Goal: Task Accomplishment & Management: Use online tool/utility

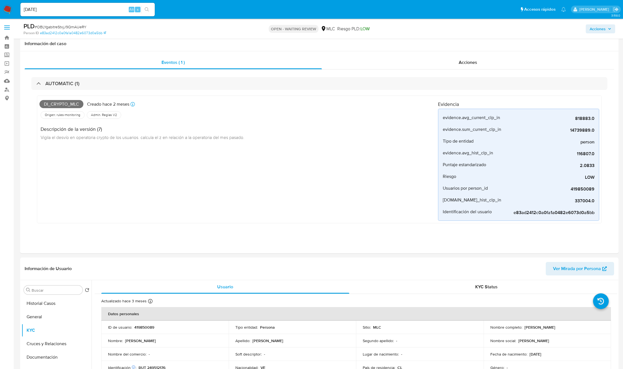
select select "10"
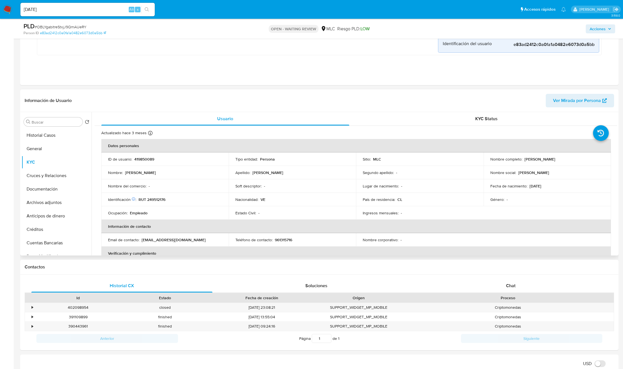
drag, startPoint x: 615, startPoint y: 152, endPoint x: 617, endPoint y: 157, distance: 4.5
click at [617, 157] on div "Usuario KYC Status Actualizado hace 3 meses Creado: 06/02/2021 04:01:25 Actuali…" at bounding box center [355, 183] width 526 height 143
drag, startPoint x: 617, startPoint y: 154, endPoint x: 617, endPoint y: 159, distance: 4.8
click at [617, 159] on div "Usuario KYC Status Actualizado hace 3 meses Creado: 06/02/2021 04:01:25 Actuali…" at bounding box center [355, 183] width 526 height 143
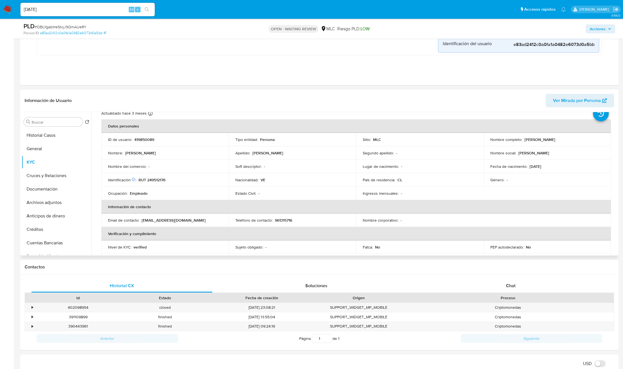
scroll to position [16, 0]
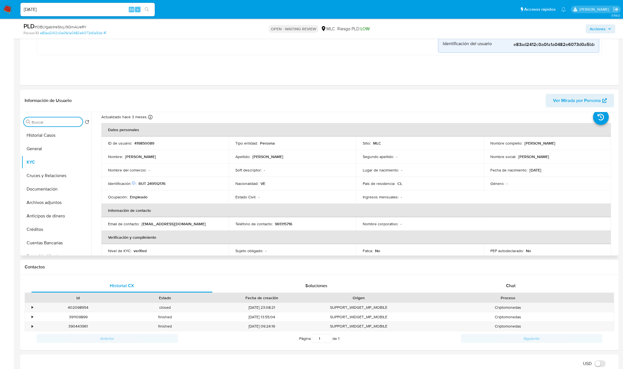
click at [58, 123] on input "Buscar" at bounding box center [56, 122] width 49 height 5
type input "CR"
click at [58, 149] on button "Cruces y Relaciones" at bounding box center [55, 148] width 66 height 13
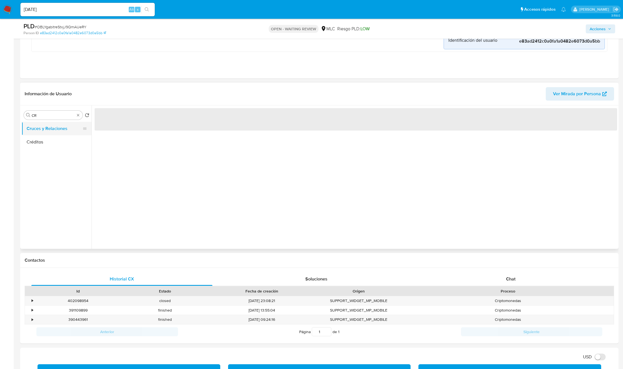
scroll to position [0, 0]
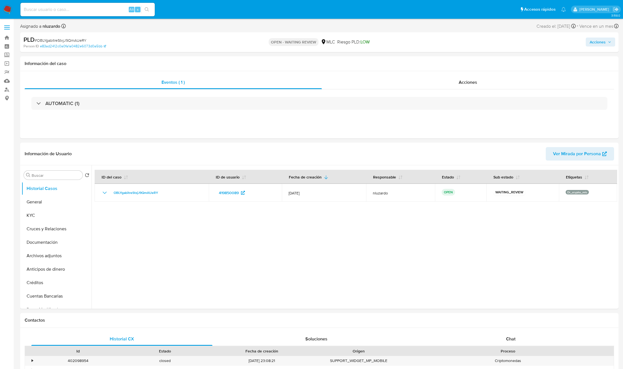
select select "10"
click at [45, 177] on input "Buscar" at bounding box center [56, 175] width 49 height 5
type input "CR"
click at [45, 203] on button "Cruces y Relaciones" at bounding box center [55, 201] width 66 height 13
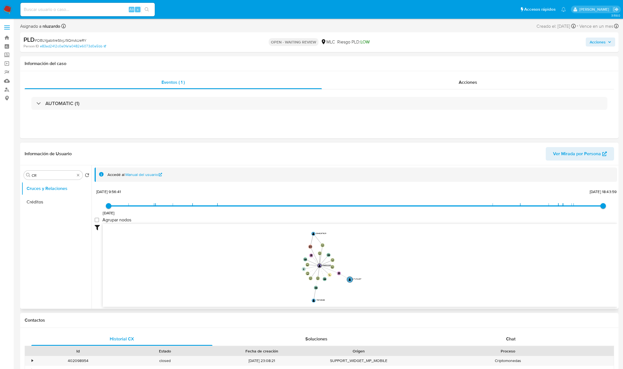
drag, startPoint x: 283, startPoint y: 272, endPoint x: 309, endPoint y: 286, distance: 29.7
click at [308, 288] on icon "device-6366c8a208813b00183268eb  user-419850089  419850089 user-2646267629  …" at bounding box center [360, 264] width 515 height 81
drag, startPoint x: 312, startPoint y: 277, endPoint x: 324, endPoint y: 269, distance: 14.7
click at [324, 269] on icon "device-6366c8a208813b00183268eb  user-419850089  419850089 user-2646267629  …" at bounding box center [360, 264] width 515 height 81
drag, startPoint x: 327, startPoint y: 271, endPoint x: 336, endPoint y: 275, distance: 9.9
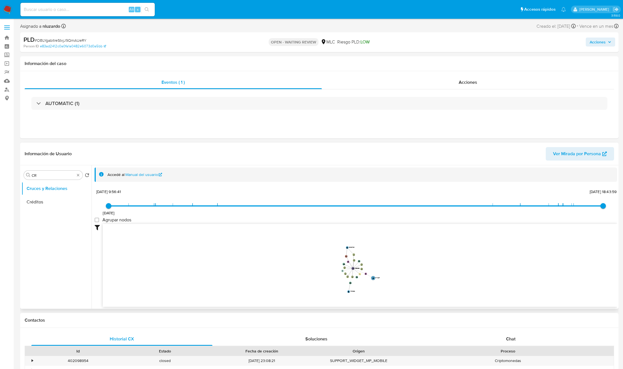
click at [336, 275] on icon "device-6366c8a208813b00183268eb  user-419850089  419850089 user-2646267629  …" at bounding box center [360, 264] width 515 height 81
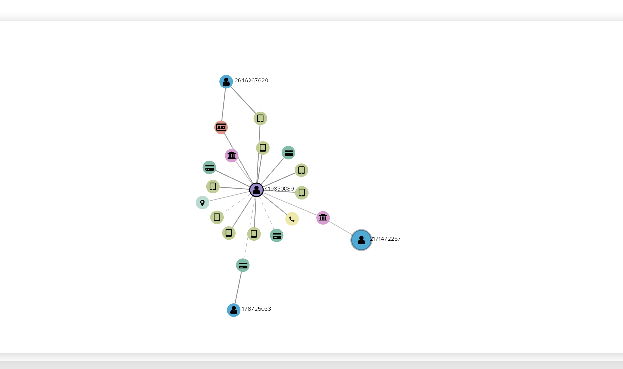
drag, startPoint x: 375, startPoint y: 292, endPoint x: 372, endPoint y: 293, distance: 2.9
click at [372, 293] on icon "device-6366c8a208813b00183268eb  user-419850089  419850089 user-2646267629  …" at bounding box center [360, 264] width 515 height 81
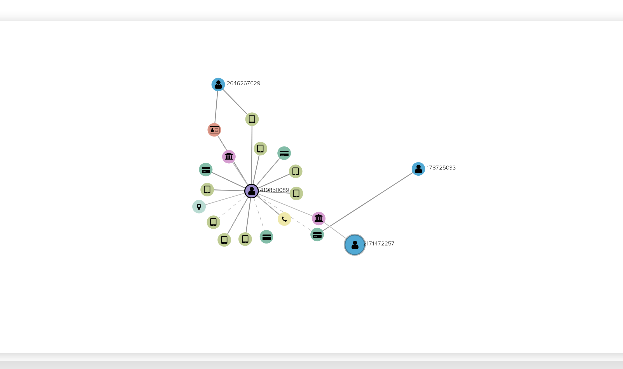
drag, startPoint x: 340, startPoint y: 295, endPoint x: 387, endPoint y: 260, distance: 58.4
click at [387, 259] on text "" at bounding box center [386, 260] width 2 height 3
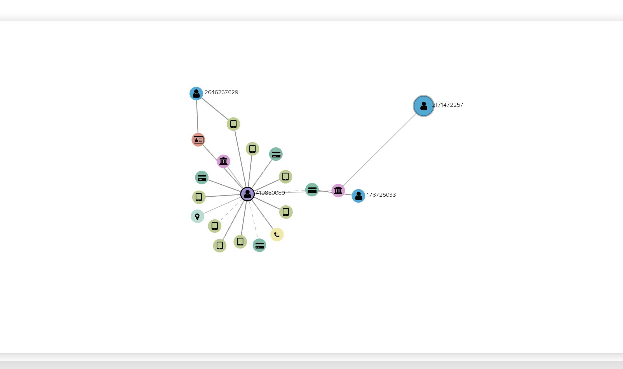
drag, startPoint x: 369, startPoint y: 284, endPoint x: 391, endPoint y: 242, distance: 47.1
click at [391, 243] on text "2171472257" at bounding box center [393, 244] width 8 height 2
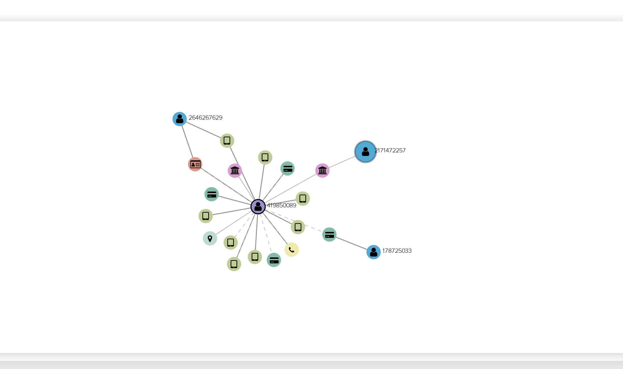
drag, startPoint x: 391, startPoint y: 244, endPoint x: 397, endPoint y: 246, distance: 6.3
click at [397, 246] on icon "device-6366c8a208813b00183268eb  user-419850089  419850089 user-2646267629  …" at bounding box center [360, 264] width 515 height 81
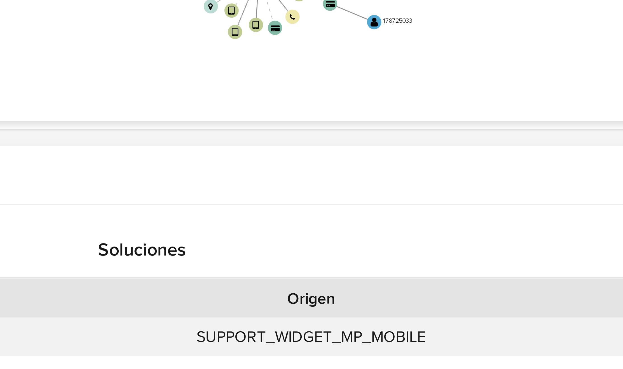
scroll to position [3, 0]
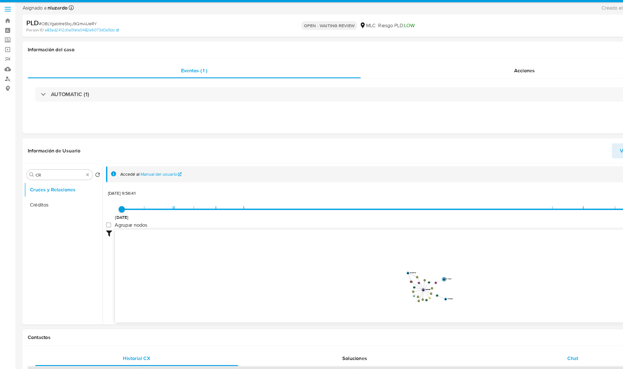
click at [514, 331] on div "Chat" at bounding box center [511, 336] width 181 height 13
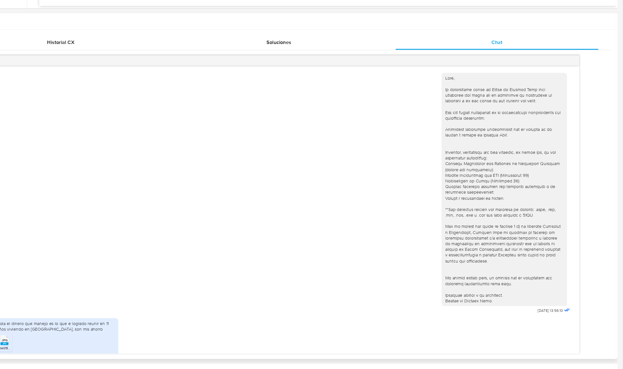
scroll to position [0, 0]
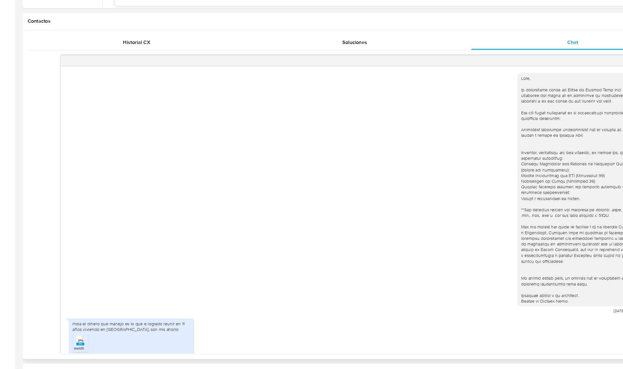
drag, startPoint x: 270, startPoint y: 323, endPoint x: 225, endPoint y: 322, distance: 44.5
click at [226, 323] on div "Hola el dinero que manejo es lo que e logrado reunir en 11 años viviendo en Chi…" at bounding box center [319, 341] width 516 height 41
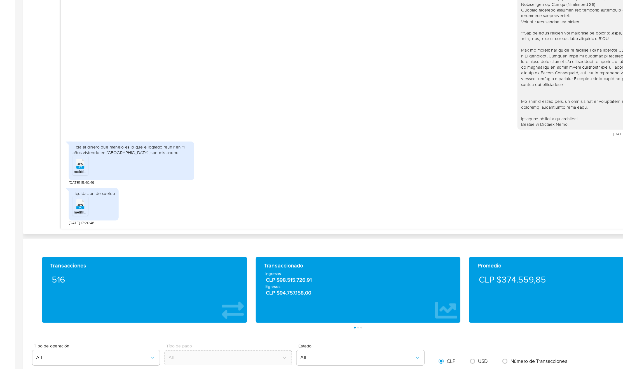
scroll to position [353, 0]
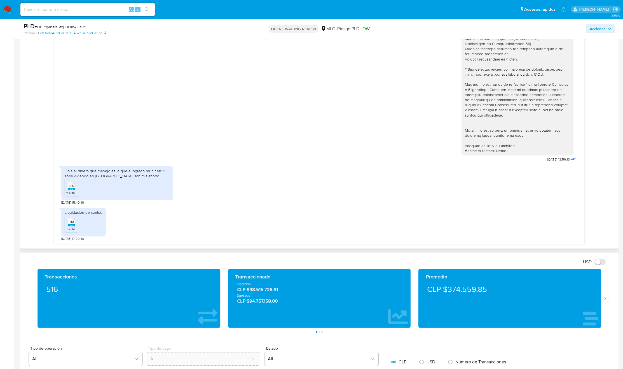
click at [115, 171] on div "Hola el dinero que manejo es lo que e logrado reunir en 11 años viviendo en Chi…" at bounding box center [117, 173] width 105 height 10
click at [143, 190] on ul "JPG JPG melifile7897421056597080236.jpg" at bounding box center [117, 188] width 105 height 19
click at [74, 184] on span "JPG" at bounding box center [71, 186] width 5 height 4
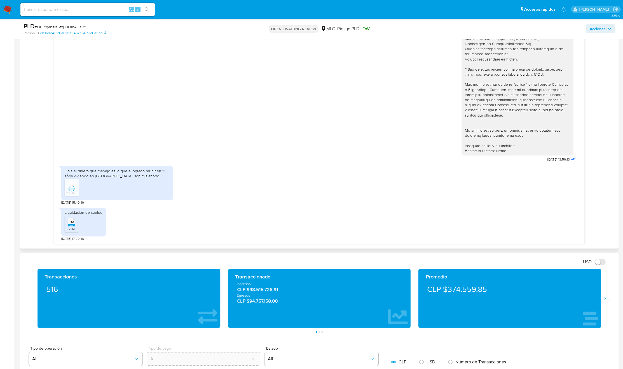
click at [75, 220] on icon at bounding box center [71, 222] width 7 height 9
drag, startPoint x: 231, startPoint y: 76, endPoint x: 277, endPoint y: 105, distance: 54.7
click at [231, 76] on div "18/08/2025 13:56:10" at bounding box center [319, 53] width 516 height 220
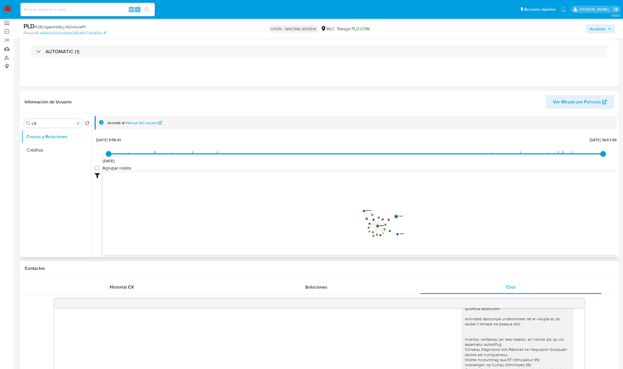
scroll to position [17, 0]
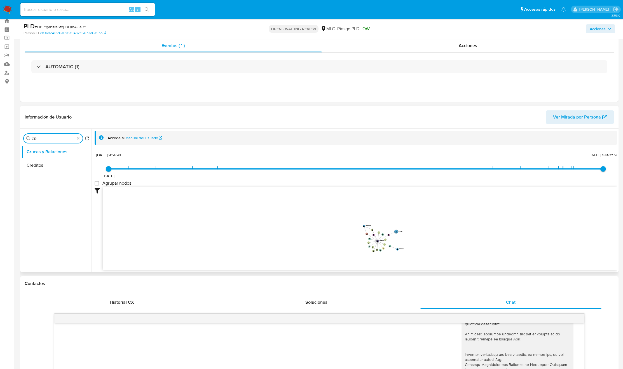
click at [42, 139] on input "CR" at bounding box center [53, 138] width 43 height 5
type input "doc"
click at [48, 156] on button "Cruces y Relaciones" at bounding box center [55, 151] width 66 height 13
click at [46, 163] on button "Documentación" at bounding box center [55, 164] width 66 height 13
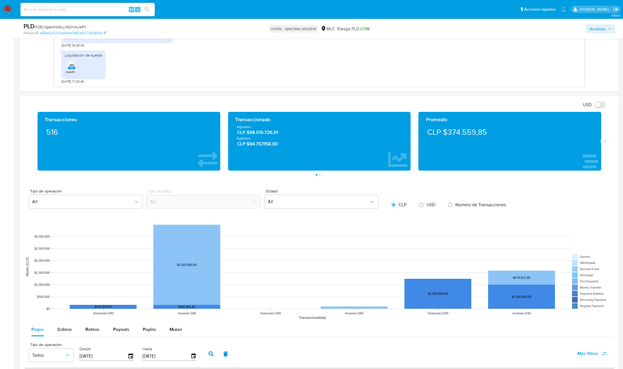
scroll to position [0, 0]
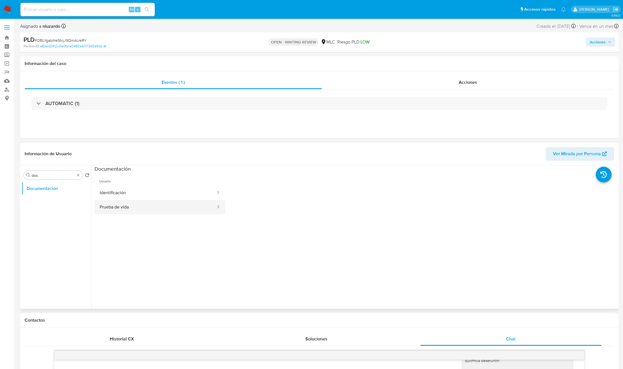
click at [151, 211] on button "Prueba de vida" at bounding box center [156, 207] width 122 height 14
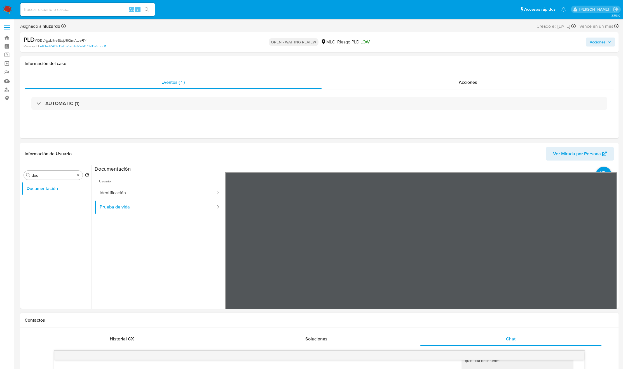
click at [137, 197] on button "Identificación" at bounding box center [156, 193] width 122 height 14
click at [150, 212] on button "Prueba de vida" at bounding box center [156, 207] width 122 height 14
click at [109, 187] on button "Identificación" at bounding box center [156, 193] width 122 height 14
click at [131, 205] on button "Prueba de vida" at bounding box center [156, 207] width 122 height 14
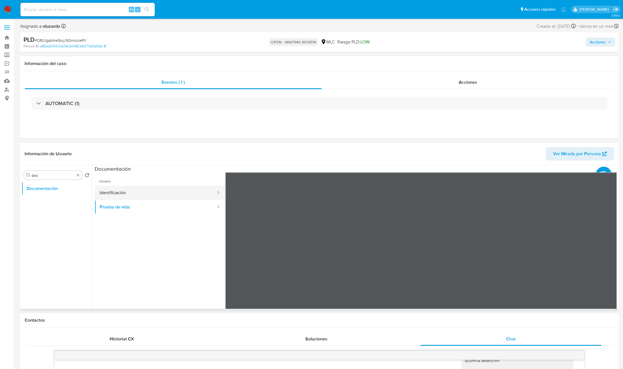
click at [137, 186] on button "Identificación" at bounding box center [156, 193] width 122 height 14
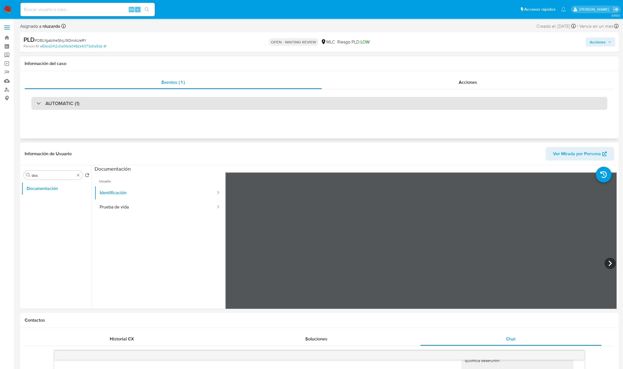
scroll to position [42, 0]
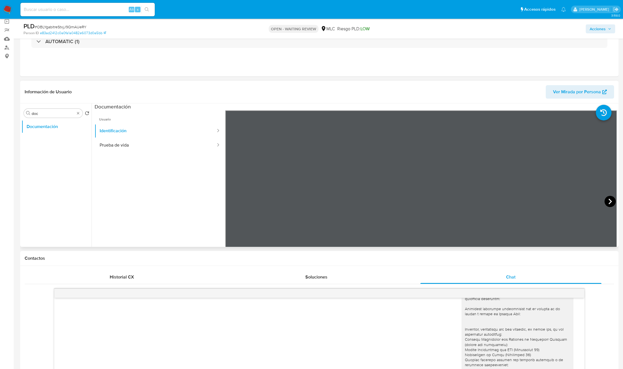
click at [608, 199] on icon at bounding box center [610, 201] width 11 height 11
click at [235, 202] on icon at bounding box center [232, 201] width 11 height 11
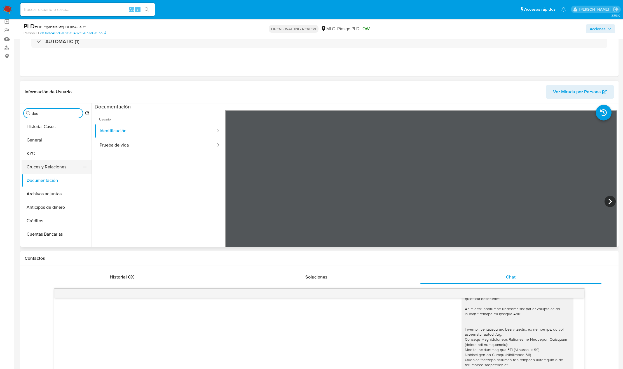
click at [45, 163] on button "Cruces y Relaciones" at bounding box center [55, 166] width 66 height 13
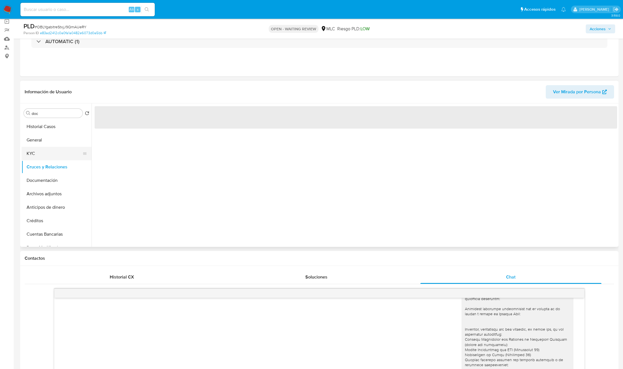
click at [46, 153] on button "KYC" at bounding box center [55, 153] width 66 height 13
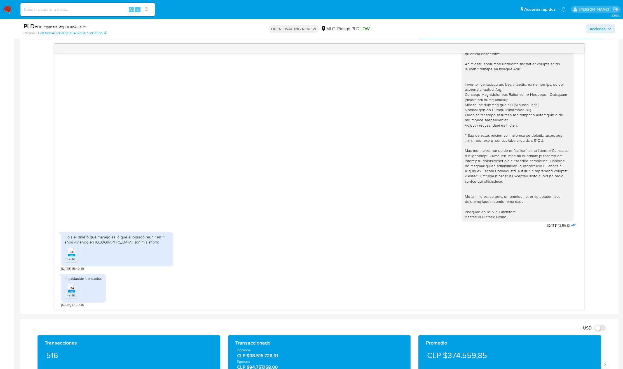
scroll to position [378, 0]
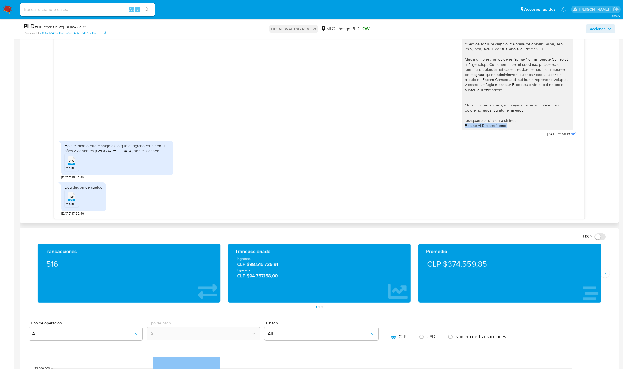
copy div "Equipo de Mercado Pago."
drag, startPoint x: 505, startPoint y: 129, endPoint x: 452, endPoint y: 129, distance: 52.9
click at [452, 129] on div "18/08/2025 13:56:10" at bounding box center [319, 28] width 516 height 220
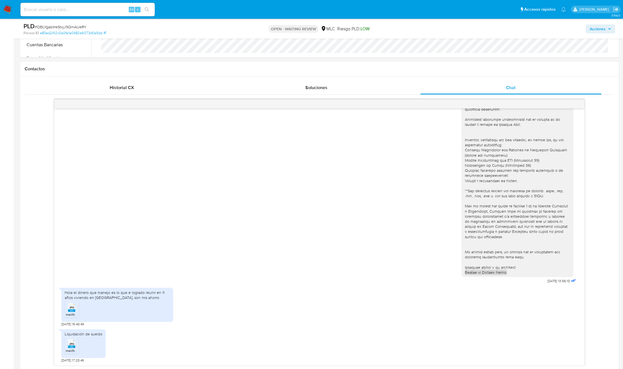
scroll to position [210, 0]
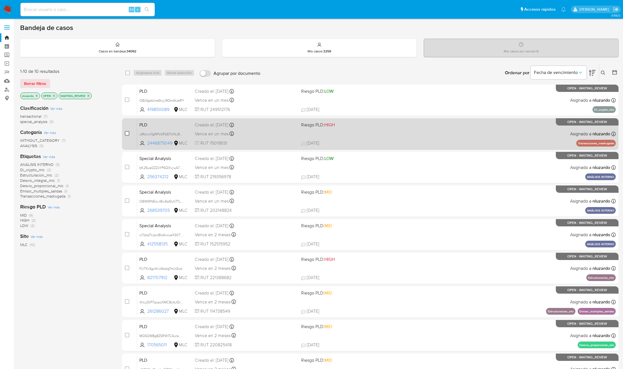
click at [128, 135] on input "checkbox" at bounding box center [127, 133] width 4 height 4
checkbox input "true"
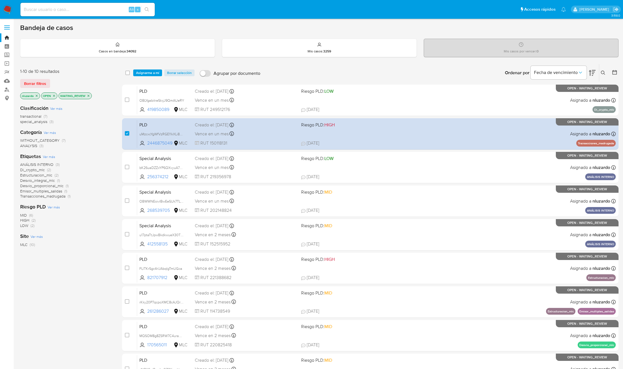
drag, startPoint x: 175, startPoint y: 139, endPoint x: 114, endPoint y: 178, distance: 71.8
click at [124, 176] on div "case-item-checkbox No es posible asignar el caso PLD OBLYgabitreStxjJ9QmAUeRY 4…" at bounding box center [370, 252] width 497 height 334
click at [104, 176] on div "ANÁLISIS INTERNO (3) Di_crypto_mlc (2) Estructuracion_mlc (2) Desvio_integral_m…" at bounding box center [66, 180] width 93 height 37
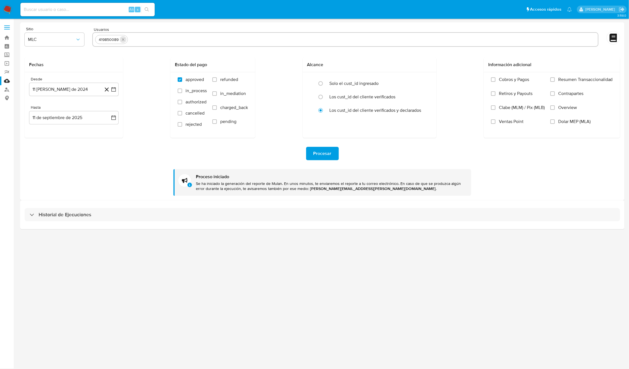
click at [121, 40] on icon "quitar 419850089" at bounding box center [123, 39] width 4 height 4
click at [124, 39] on input "text" at bounding box center [345, 39] width 501 height 9
paste input "2446875049"
type input "2446875049"
click at [322, 151] on span "Procesar" at bounding box center [323, 153] width 18 height 12
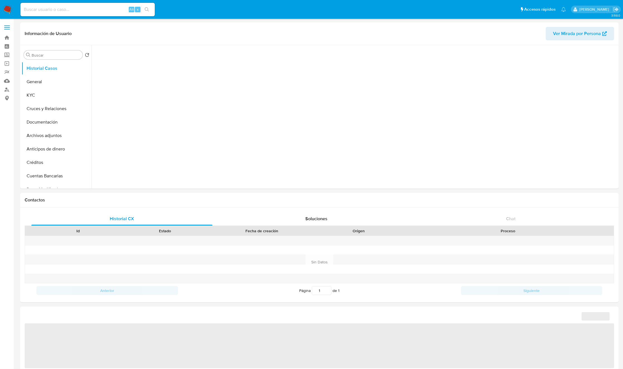
select select "10"
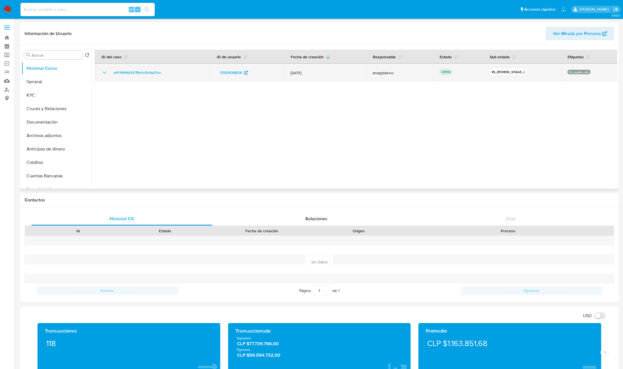
click at [104, 70] on icon "Mostrar/Ocultar" at bounding box center [104, 72] width 7 height 7
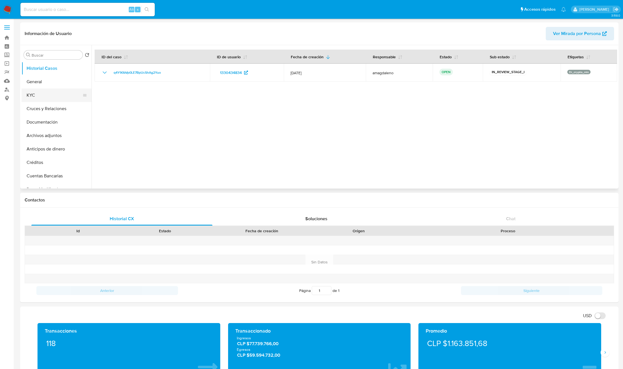
click at [66, 91] on button "KYC" at bounding box center [55, 94] width 66 height 13
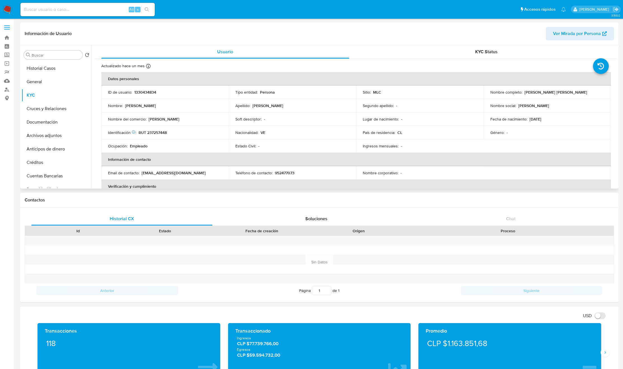
click at [145, 132] on p "RUT 237257448" at bounding box center [153, 132] width 28 height 5
click at [158, 135] on p "RUT 237257448" at bounding box center [153, 132] width 28 height 5
copy p "237257448"
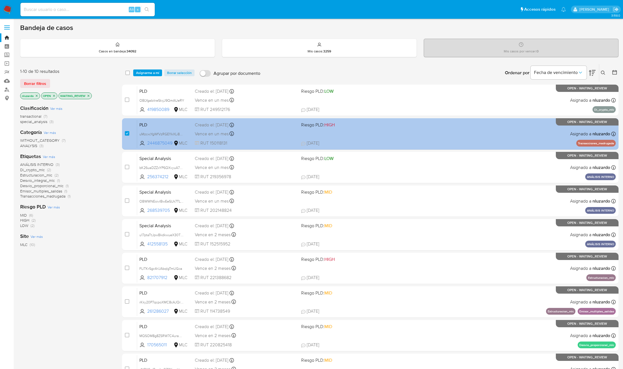
drag, startPoint x: 126, startPoint y: 130, endPoint x: 128, endPoint y: 126, distance: 4.4
click at [127, 130] on div "case-item-checkbox" at bounding box center [127, 133] width 4 height 6
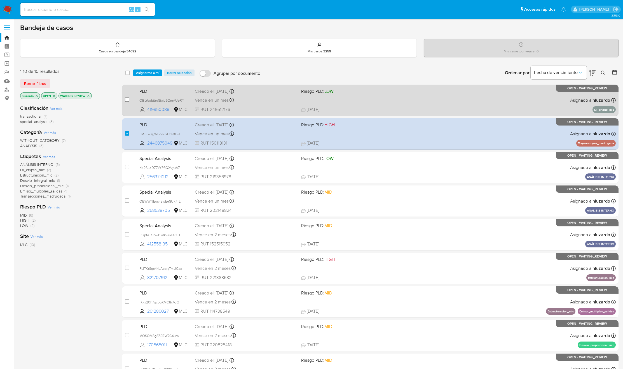
click at [126, 102] on input "checkbox" at bounding box center [127, 99] width 4 height 4
checkbox input "true"
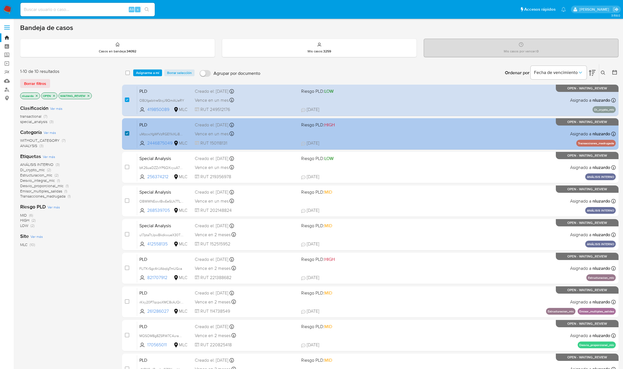
click at [126, 132] on input "checkbox" at bounding box center [127, 133] width 4 height 4
checkbox input "false"
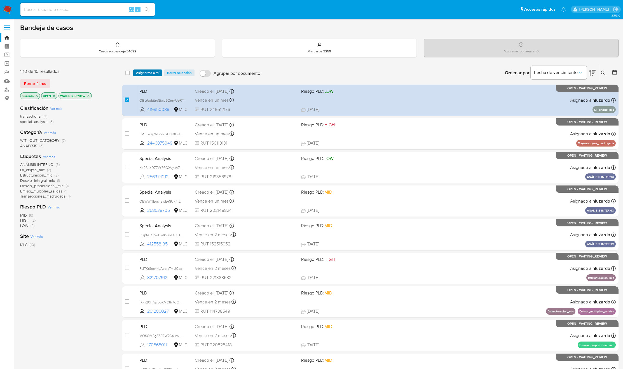
click at [145, 70] on span "Asignarme a mí" at bounding box center [147, 73] width 23 height 6
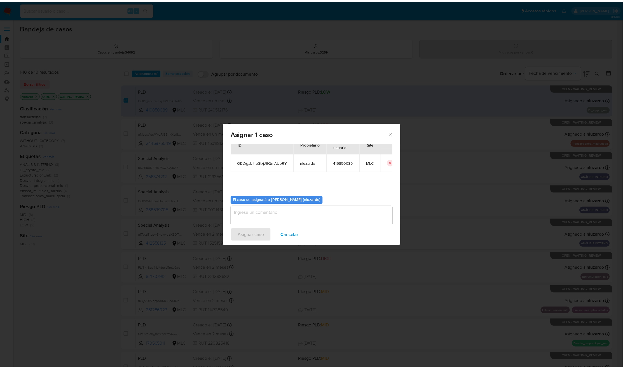
scroll to position [29, 0]
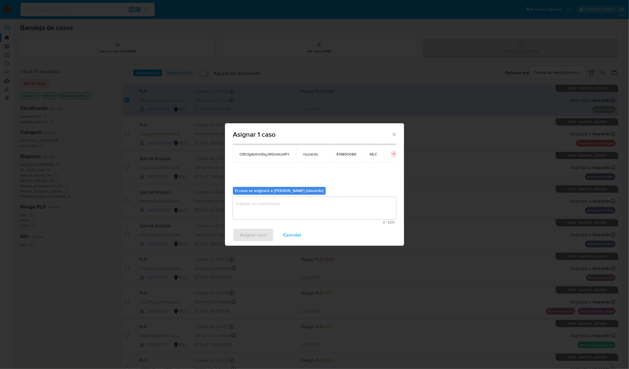
click at [263, 207] on textarea "assign-modal" at bounding box center [315, 208] width 164 height 22
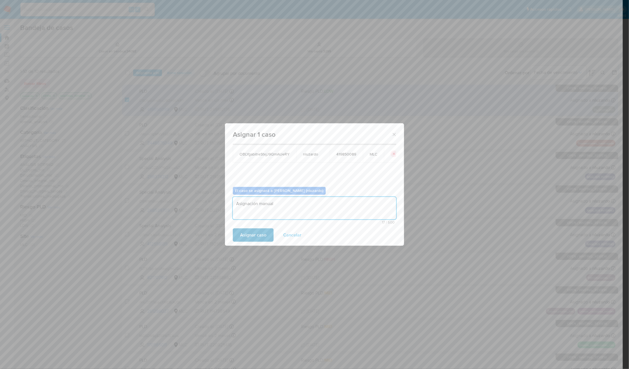
type textarea "Asignación manual"
click at [254, 236] on span "Asignar caso" at bounding box center [253, 235] width 26 height 12
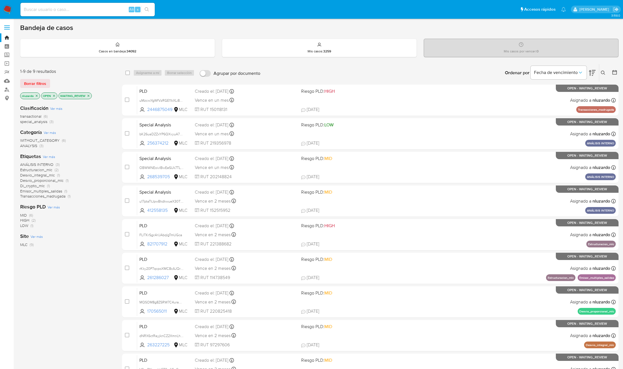
drag, startPoint x: 150, startPoint y: 109, endPoint x: 104, endPoint y: 156, distance: 65.5
click at [104, 155] on div "1-9 de 9 resultados Borrar filtros nluzardo OPEN WAITING_REVIEW Clasificación V…" at bounding box center [319, 234] width 599 height 341
click at [104, 156] on div "Etiquetas Ver más ANÁLISIS INTERNO (3) Estructuracion_mlc (2) Desvio_integral_m…" at bounding box center [66, 176] width 93 height 46
click at [88, 168] on div "ANÁLISIS INTERNO (3) Estructuracion_mlc (2) Desvio_integral_mlc (1) Desvio_prop…" at bounding box center [66, 180] width 93 height 37
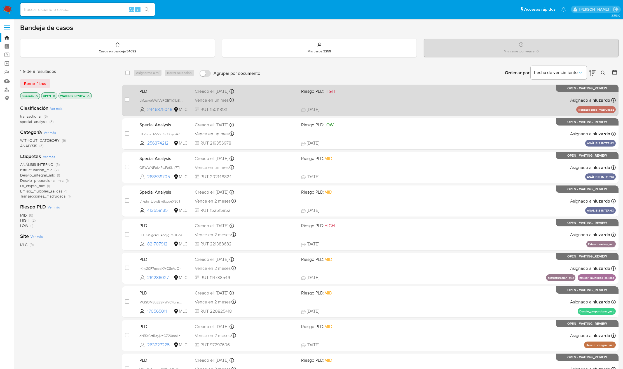
click at [283, 103] on div "Vence en un mes Vence el 10/10/2025 16:08:15" at bounding box center [246, 100] width 102 height 8
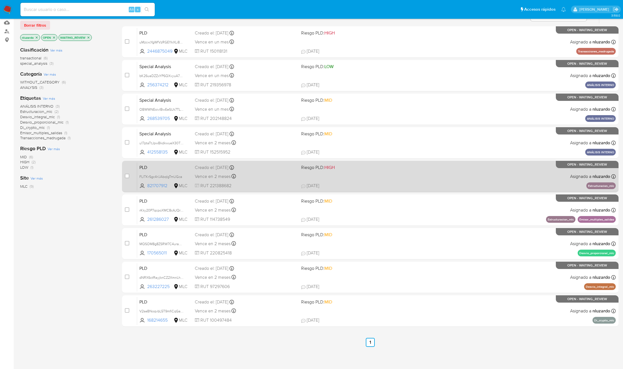
scroll to position [60, 0]
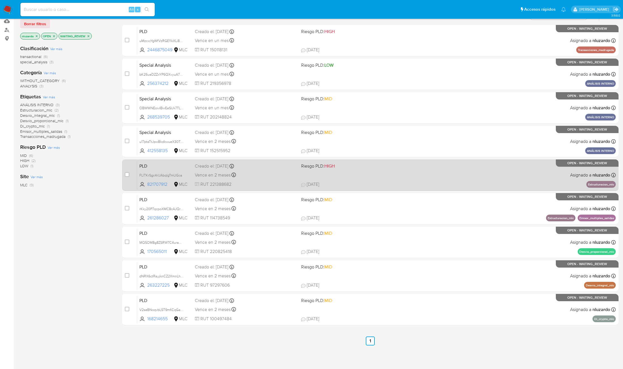
click at [280, 177] on div "Vence en 2 meses Vence el 10/11/2025 06:05:03" at bounding box center [246, 175] width 102 height 8
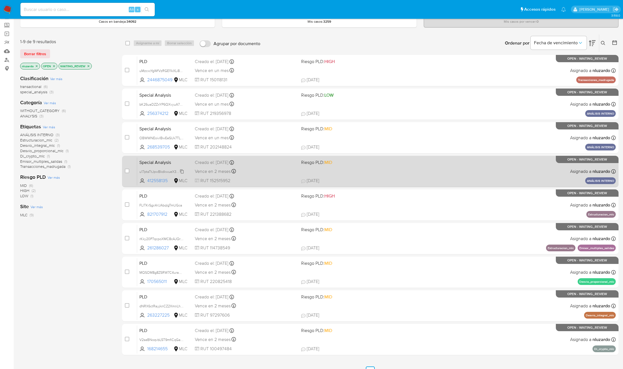
scroll to position [0, 0]
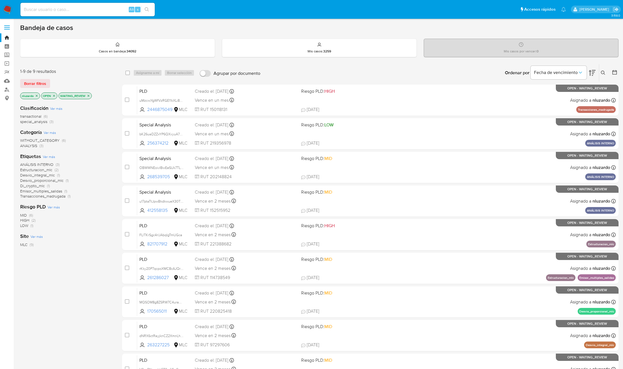
click at [88, 95] on icon "close-filter" at bounding box center [88, 95] width 3 height 3
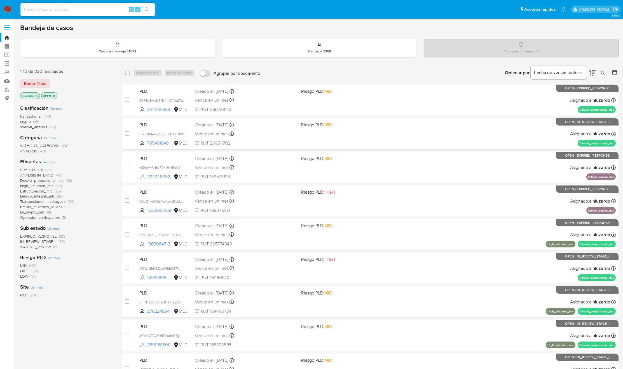
click at [39, 213] on span "Di_crypto_mlc" at bounding box center [32, 212] width 25 height 6
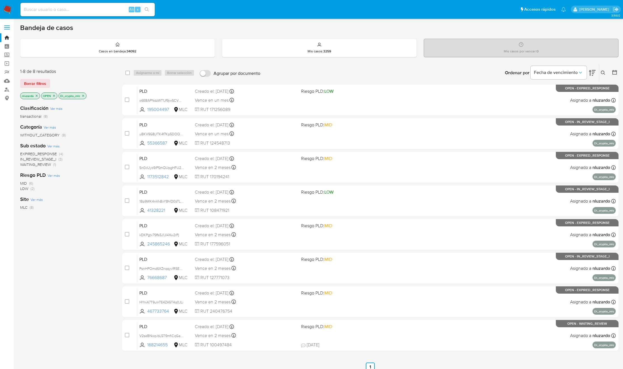
click at [125, 75] on div "select-all-cases-checkbox" at bounding box center [127, 73] width 4 height 6
click at [128, 73] on input "checkbox" at bounding box center [127, 73] width 4 height 4
checkbox input "true"
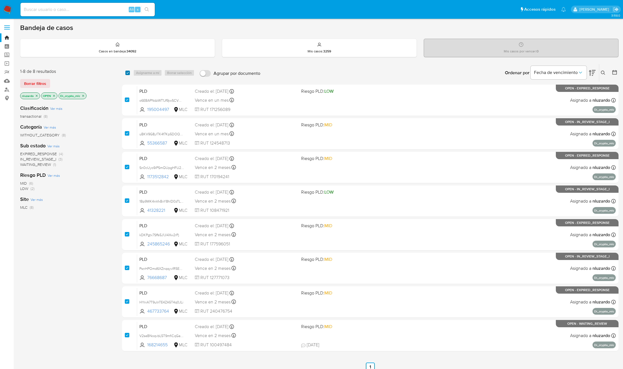
checkbox input "true"
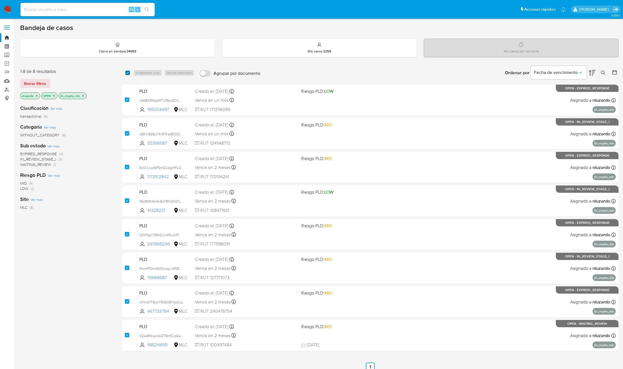
checkbox input "true"
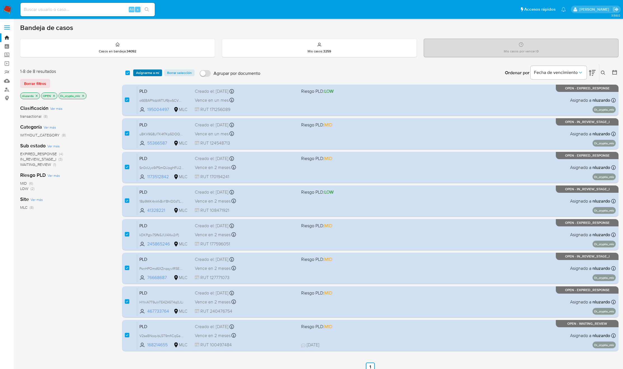
click at [150, 73] on span "Asignarme a mí" at bounding box center [147, 73] width 23 height 6
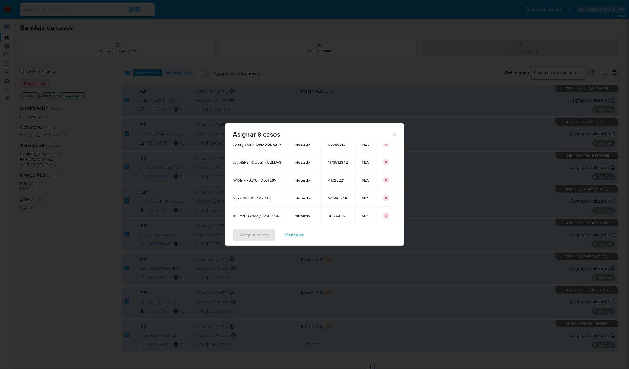
scroll to position [0, 28]
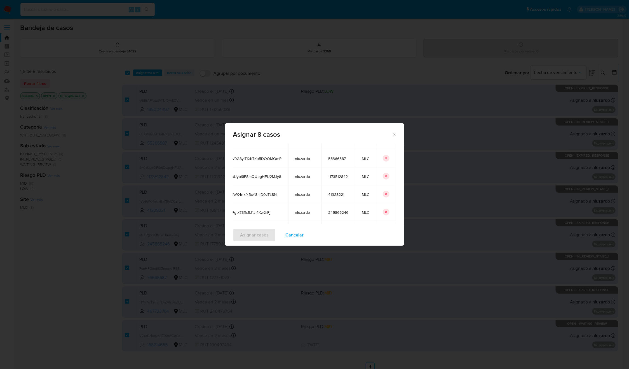
click at [328, 155] on td "55366587" at bounding box center [339, 158] width 34 height 18
copy span "55366587"
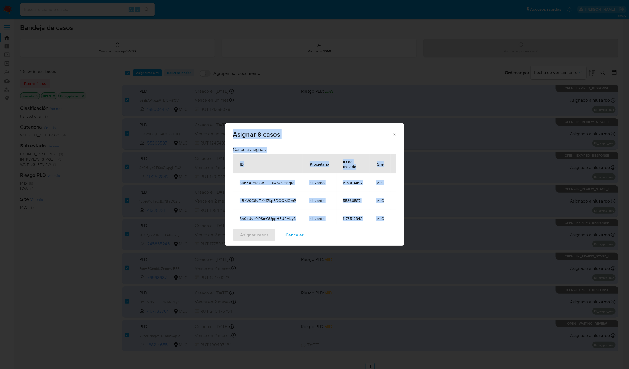
scroll to position [0, 0]
drag, startPoint x: 355, startPoint y: 163, endPoint x: 221, endPoint y: 159, distance: 134.2
click at [221, 159] on div "Asignar 8 casos Casos a asignar: ID Propietario ID de usuario Site o6EBAPNdzWT1…" at bounding box center [314, 184] width 629 height 369
copy div "Casos a asignar: ID Propietario ID de usuario Site o6EBAPNdzWT1Jf9jwSCVmnqM nlu…"
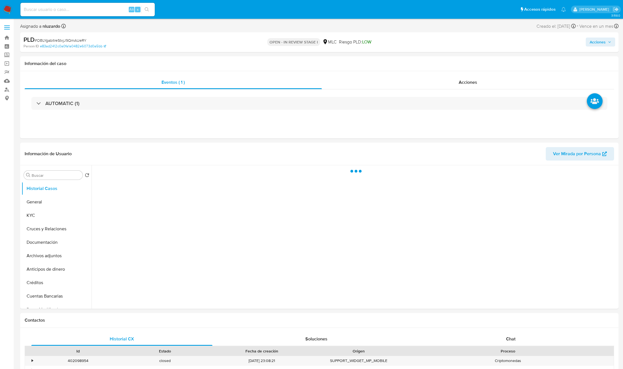
select select "10"
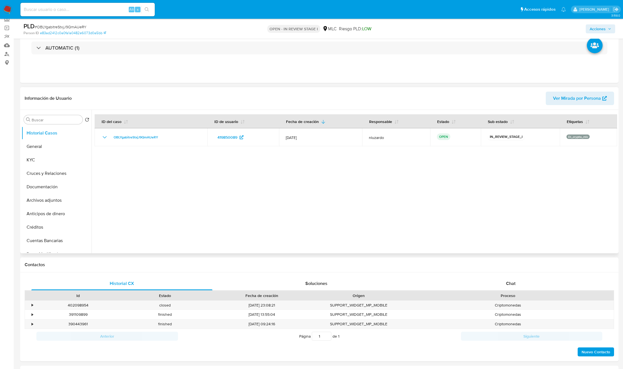
scroll to position [84, 0]
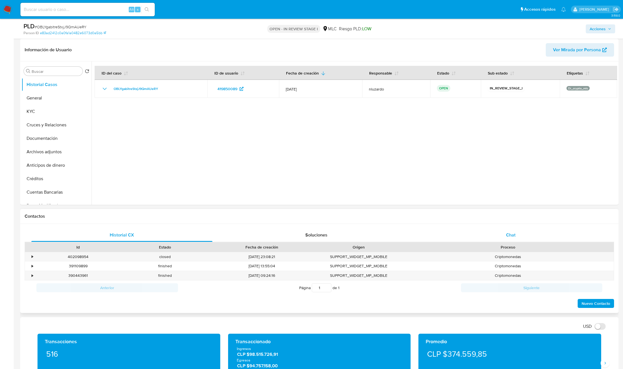
click at [518, 233] on div "Chat" at bounding box center [511, 234] width 181 height 13
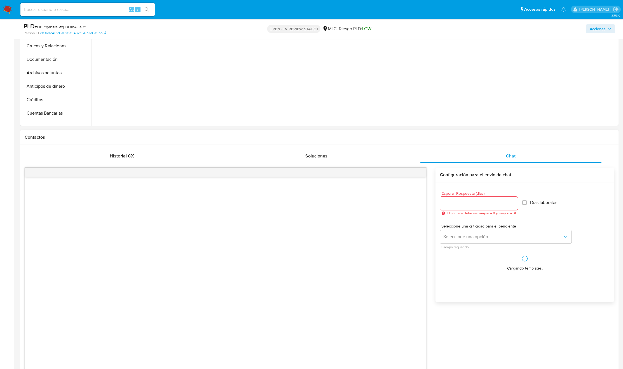
scroll to position [168, 0]
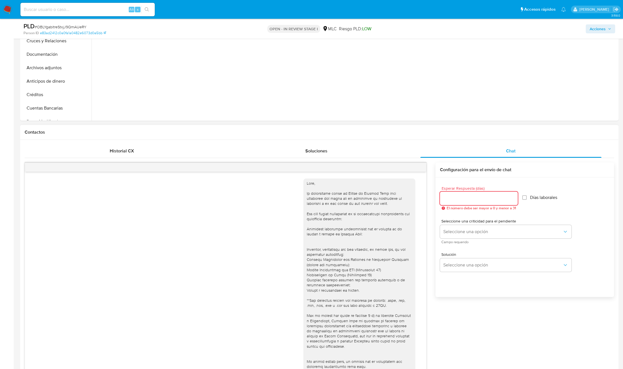
click at [462, 198] on input "Esperar Respuesta (días)" at bounding box center [479, 198] width 78 height 7
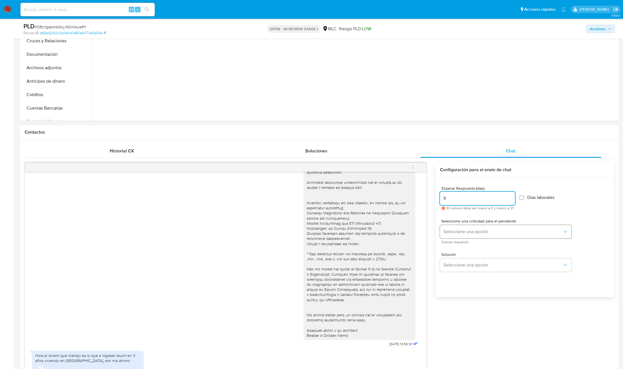
type input "9"
click at [472, 230] on span "Seleccione una opción" at bounding box center [503, 232] width 119 height 6
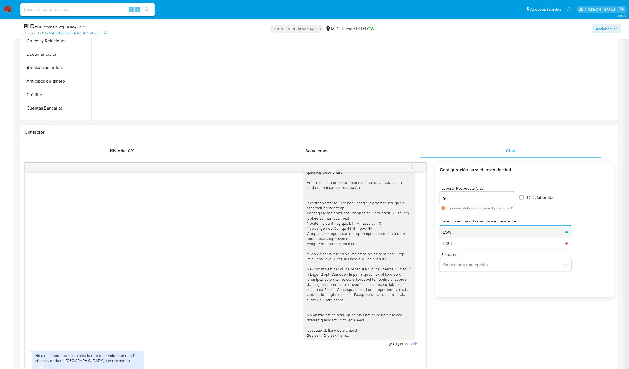
click at [472, 233] on div "LOW" at bounding box center [503, 232] width 119 height 11
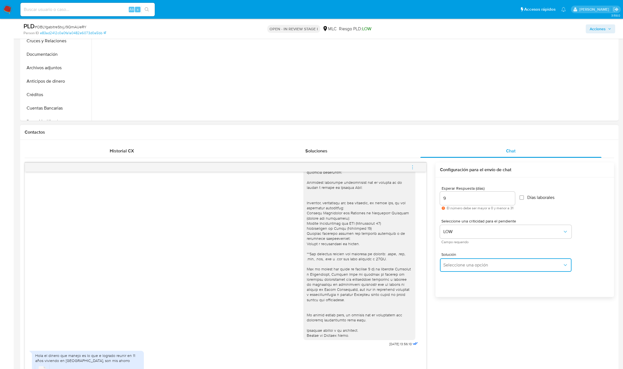
click at [471, 268] on button "Seleccione una opción" at bounding box center [506, 264] width 132 height 13
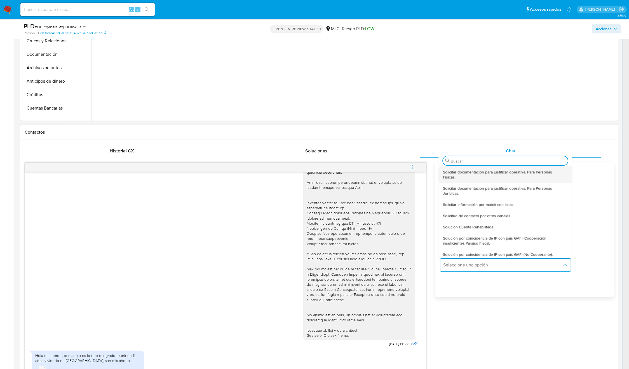
click at [475, 174] on span "Solicitar documentación para justificar operativa. Para Personas Físicas." at bounding box center [505, 174] width 122 height 10
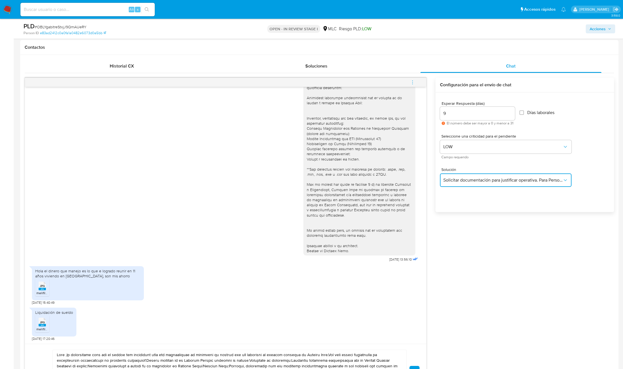
scroll to position [378, 0]
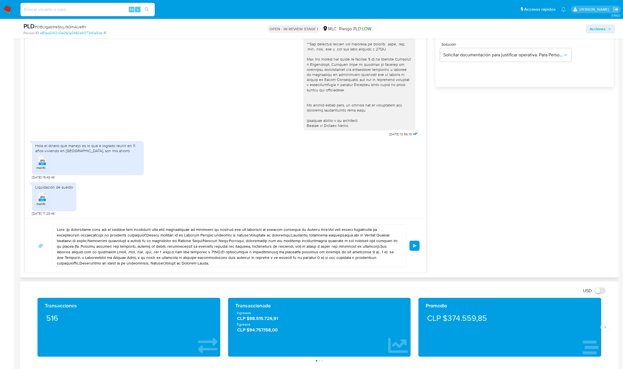
click at [114, 248] on textarea at bounding box center [228, 246] width 343 height 42
paste textarea "Buenas tardes, Justino. Es un gusto volver a saludarte. Te agradecemos por la i…"
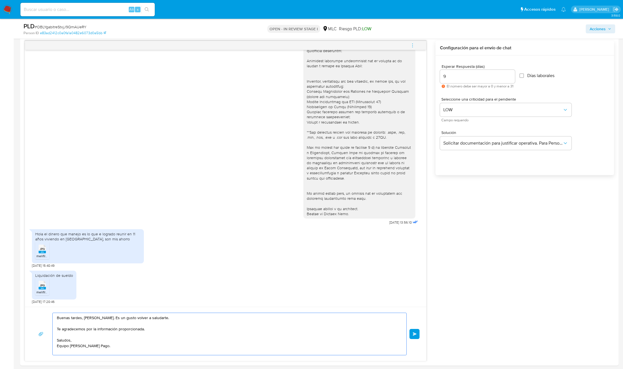
scroll to position [294, 0]
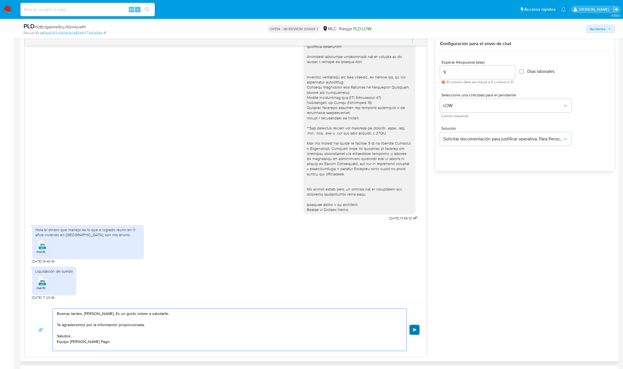
type textarea "Buenas tardes, Justino. Es un gusto volver a saludarte. Te agradecemos por la i…"
click at [417, 332] on button "Enviar" at bounding box center [415, 330] width 10 height 10
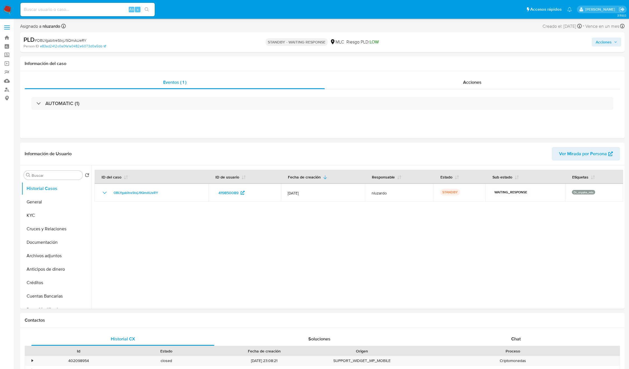
select select "10"
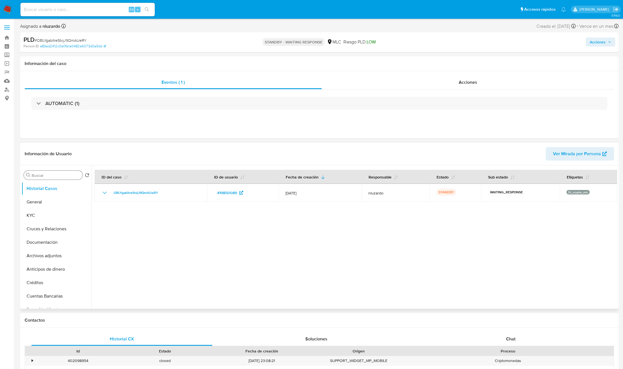
click at [46, 176] on input "Buscar" at bounding box center [56, 175] width 49 height 5
type input "geo"
click at [51, 200] on button "Devices Geolocation" at bounding box center [55, 201] width 66 height 13
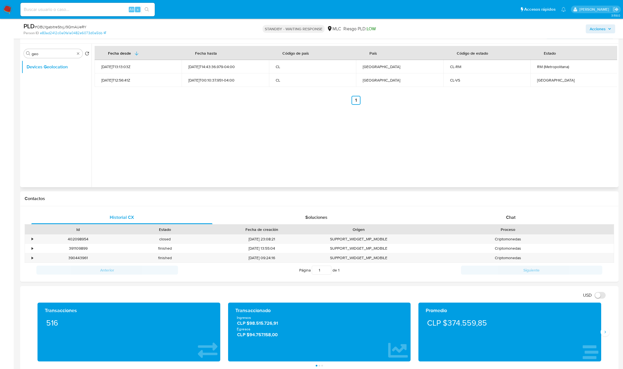
scroll to position [594, 0]
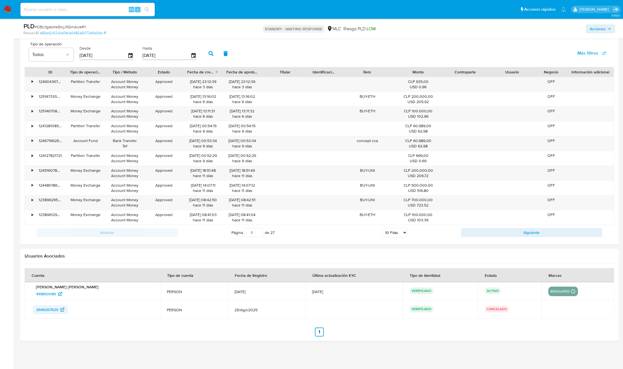
click at [51, 307] on span "2646267629" at bounding box center [47, 309] width 22 height 9
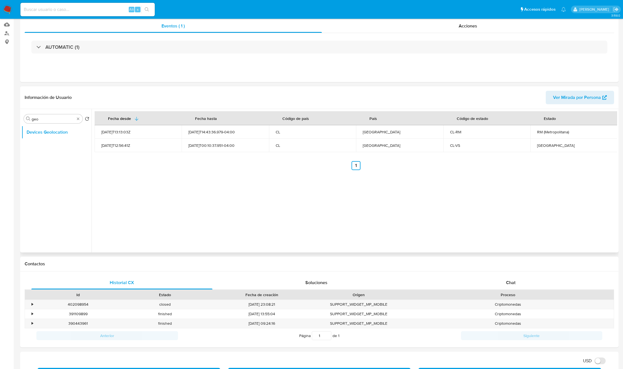
scroll to position [0, 0]
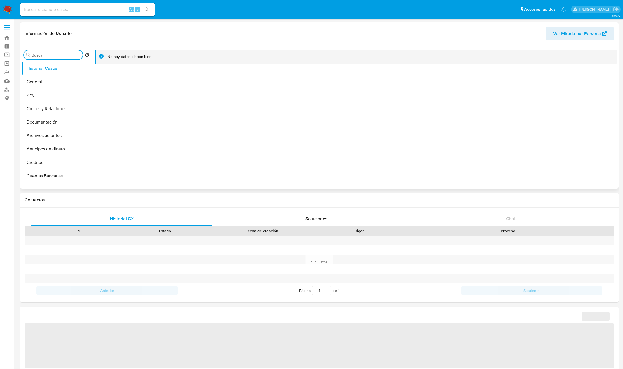
click at [61, 55] on input "Buscar" at bounding box center [56, 55] width 49 height 5
type input "re"
select select "10"
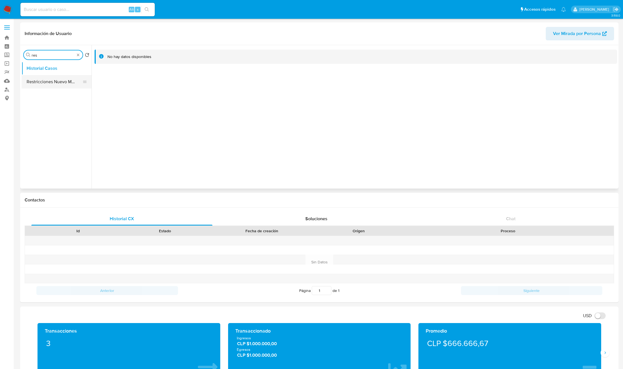
type input "res"
click at [64, 82] on button "Restricciones Nuevo Mundo" at bounding box center [55, 81] width 66 height 13
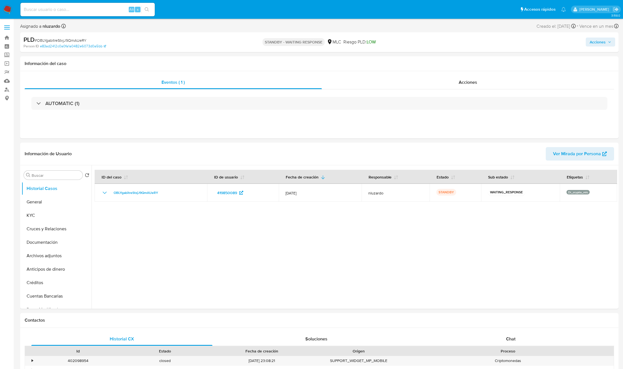
select select "10"
click at [53, 176] on input "Buscar" at bounding box center [56, 175] width 49 height 5
type input "ad"
click at [57, 195] on button "Archivos adjuntos" at bounding box center [55, 201] width 66 height 13
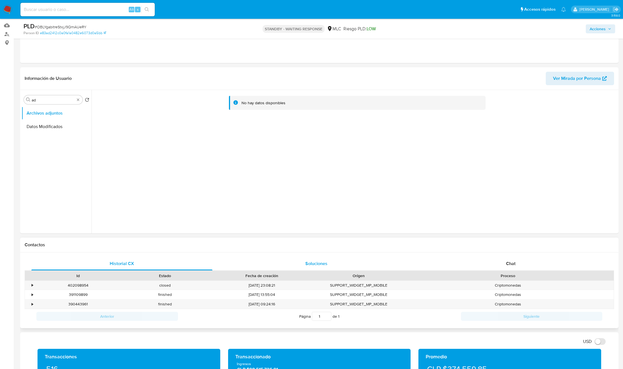
scroll to position [42, 0]
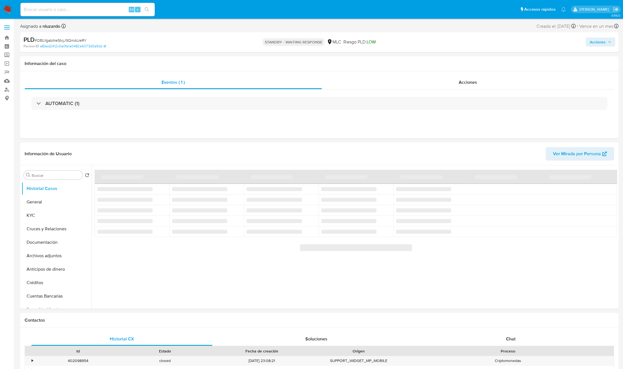
select select "10"
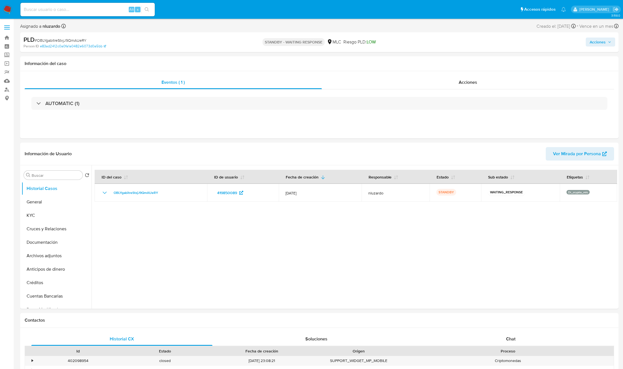
select select "10"
click at [92, 11] on input at bounding box center [87, 9] width 134 height 7
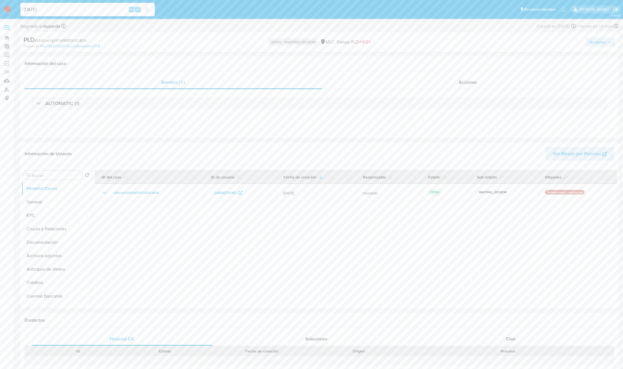
type input "[DATE]"
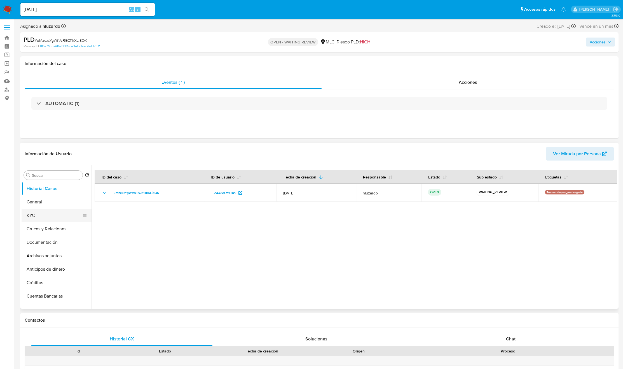
click at [46, 214] on button "KYC" at bounding box center [55, 215] width 66 height 13
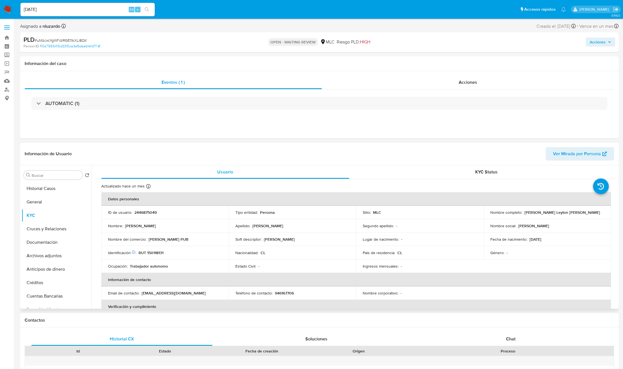
click at [415, 212] on p "[PERSON_NAME] Leyton [PERSON_NAME]" at bounding box center [563, 212] width 76 height 5
drag, startPoint x: 593, startPoint y: 212, endPoint x: 599, endPoint y: 211, distance: 5.7
click at [415, 211] on div "Nombre completo : [PERSON_NAME] Leyton [PERSON_NAME]" at bounding box center [548, 212] width 114 height 5
copy p "[PERSON_NAME] Leyton [PERSON_NAME]"
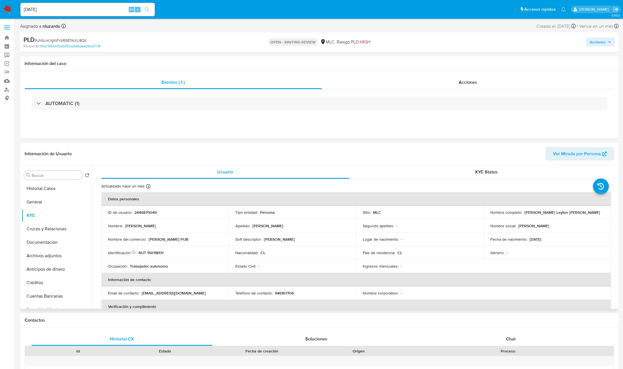
click at [146, 246] on p "RUT 150118131" at bounding box center [151, 252] width 25 height 5
click at [159, 246] on p "RUT 150118131" at bounding box center [151, 252] width 25 height 5
copy p "150118131"
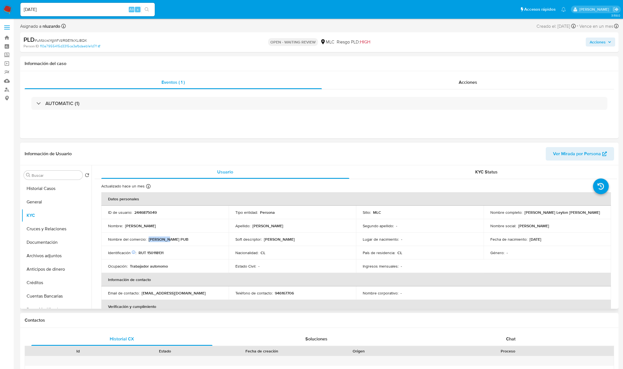
copy p "BOYAS PUB"
drag, startPoint x: 173, startPoint y: 241, endPoint x: 149, endPoint y: 241, distance: 24.6
click at [149, 241] on div "Nombre del comercio : BOYAS PUB" at bounding box center [165, 239] width 114 height 5
click at [75, 111] on div "AUTOMATIC (1)" at bounding box center [320, 103] width 590 height 28
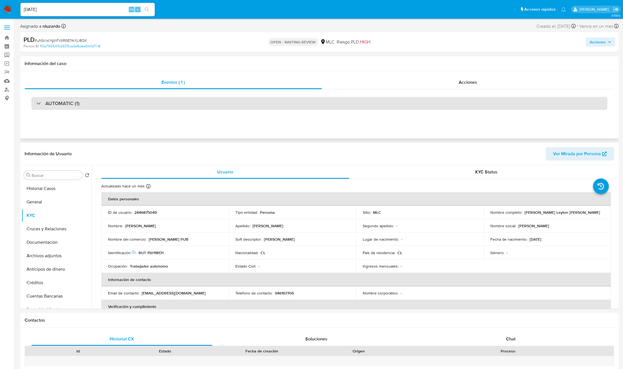
click at [75, 108] on div "AUTOMATIC (1)" at bounding box center [319, 103] width 576 height 13
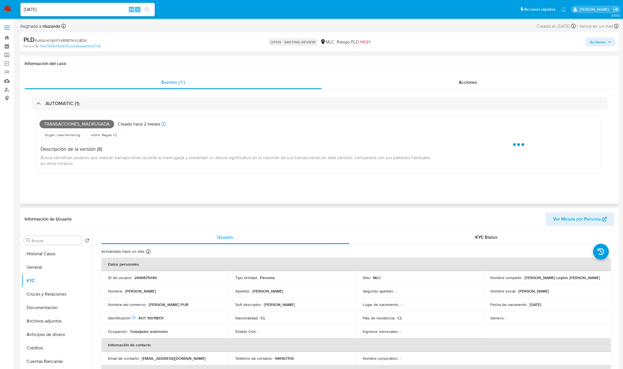
click at [73, 122] on span "Transacciones_madrugada" at bounding box center [76, 124] width 75 height 8
copy span "Transacciones_madrugada"
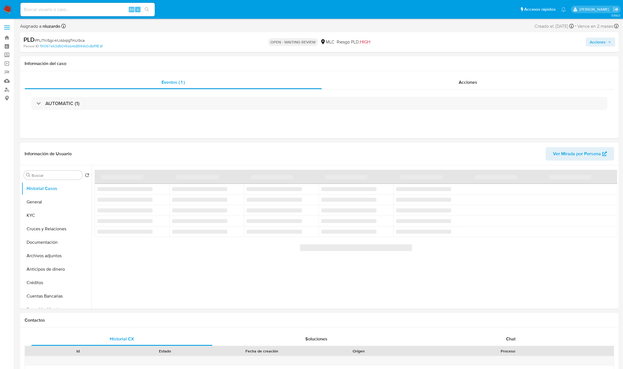
select select "10"
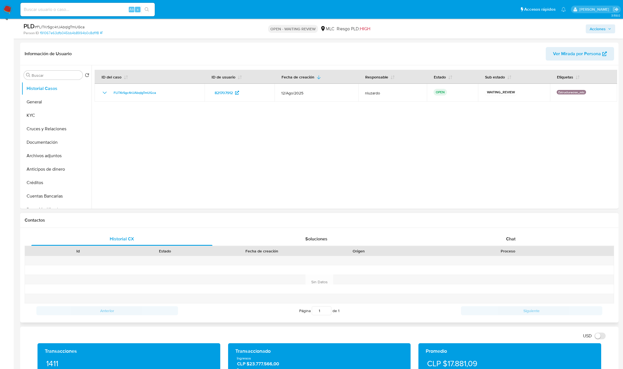
scroll to position [84, 0]
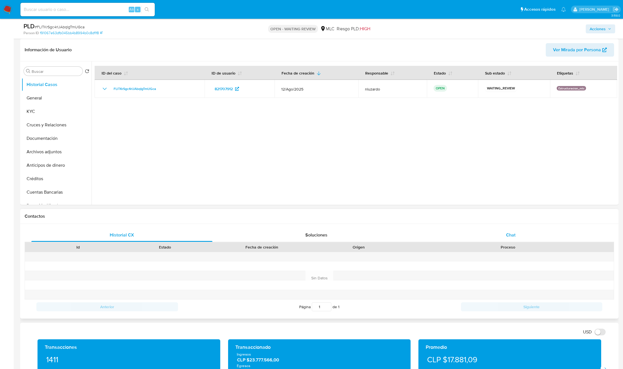
click at [509, 232] on span "Chat" at bounding box center [511, 235] width 10 height 6
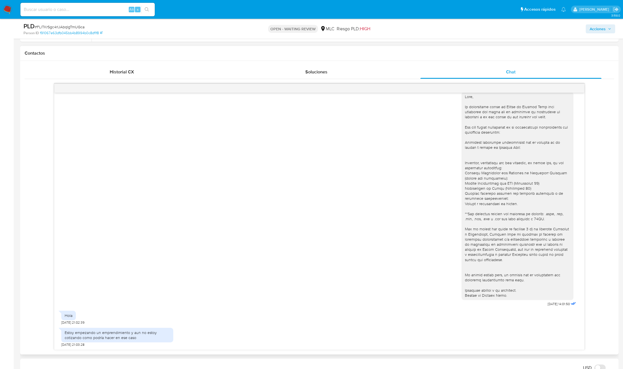
scroll to position [420, 0]
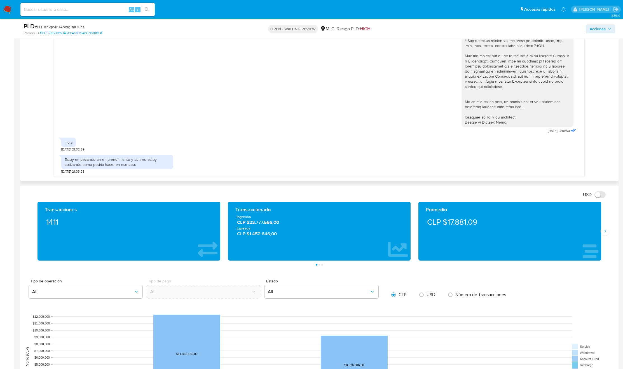
click at [66, 163] on div "Estoy empezando un emprendimiento y aun no estoy cotizando como podría hacer en…" at bounding box center [117, 162] width 105 height 10
click at [38, 162] on div "[DATE] 14:01:50 Hola [DATE] 21:02:39 Estoy empezando un emprendimiento y aun no…" at bounding box center [320, 43] width 590 height 266
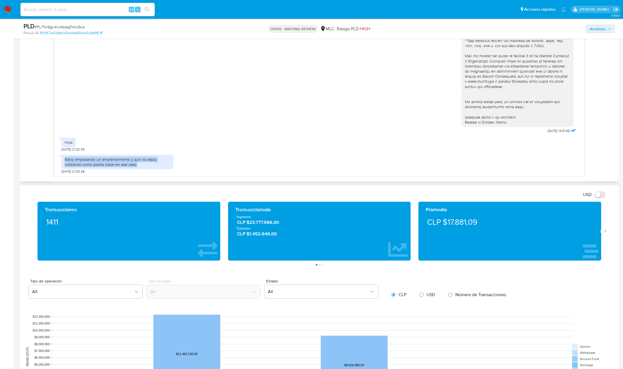
click at [38, 162] on div "[DATE] 14:01:50 Hola [DATE] 21:02:39 Estoy empezando un emprendimiento y aun no…" at bounding box center [320, 43] width 590 height 266
click at [45, 160] on div "[DATE] 14:01:50 Hola [DATE] 21:02:39 Estoy empezando un emprendimiento y aun no…" at bounding box center [320, 43] width 590 height 266
click at [115, 160] on div "Estoy empezando un emprendimiento y aun no estoy cotizando como podría hacer en…" at bounding box center [117, 162] width 105 height 10
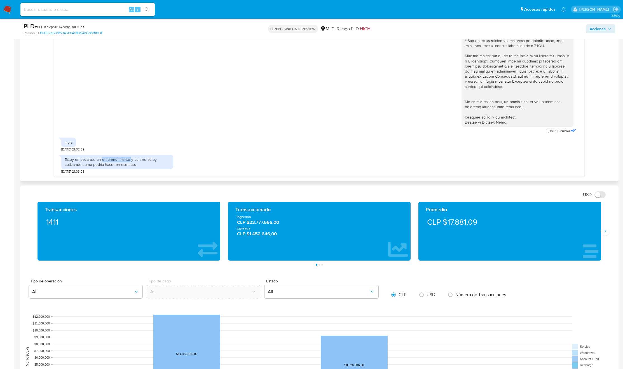
click at [115, 160] on div "Estoy empezando un emprendimiento y aun no estoy cotizando como podría hacer en…" at bounding box center [117, 162] width 105 height 10
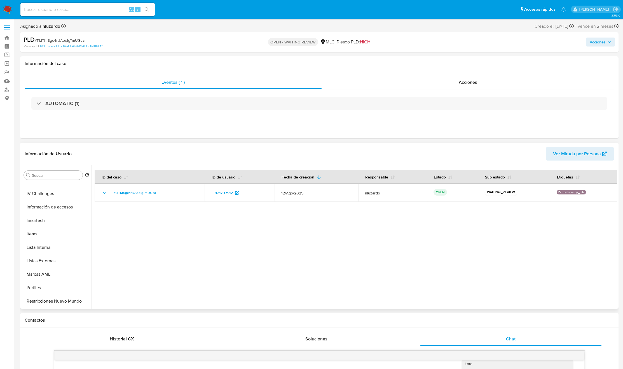
scroll to position [0, 0]
click at [49, 201] on button "General" at bounding box center [55, 201] width 66 height 13
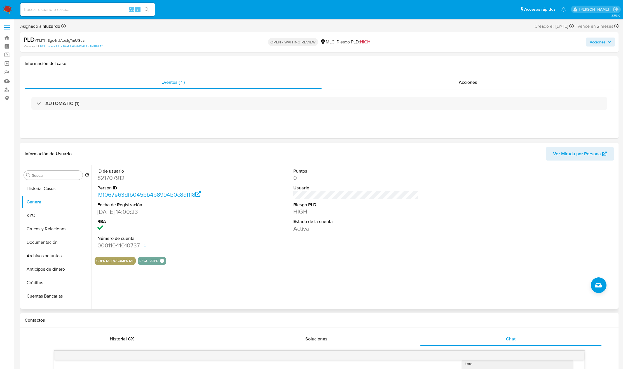
click at [119, 182] on dd "821707912" at bounding box center [159, 178] width 125 height 8
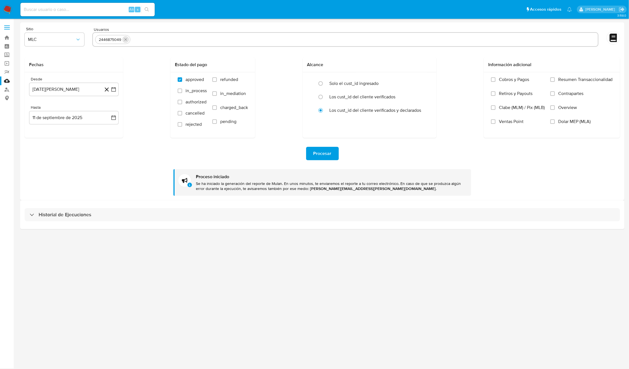
click at [124, 39] on icon "quitar 2446875049" at bounding box center [125, 39] width 4 height 4
click at [124, 39] on input "text" at bounding box center [345, 39] width 501 height 9
paste input "195004497, 55366587, 1173512842, 41328221, 245865246, 76668687, 467733764, 1682…"
type input "195004497, 55366587, 1173512842, 41328221, 245865246, 76668687, 467733764, 1682…"
click at [140, 68] on div "Fechas Desde [DATE][PERSON_NAME] [DATE] Hasta [DATE] [DATE] Estado del pago app…" at bounding box center [323, 97] width 596 height 80
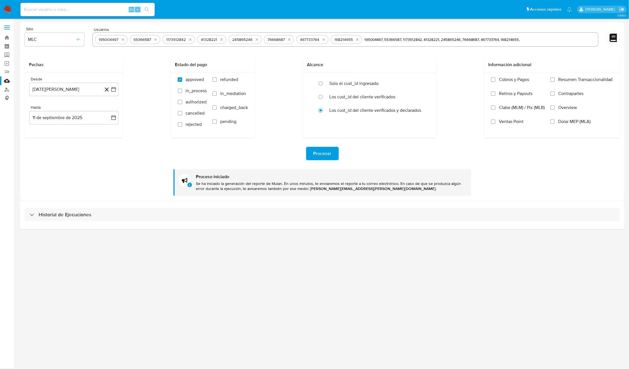
click at [327, 156] on span "Procesar" at bounding box center [323, 153] width 18 height 12
